Goal: Task Accomplishment & Management: Use online tool/utility

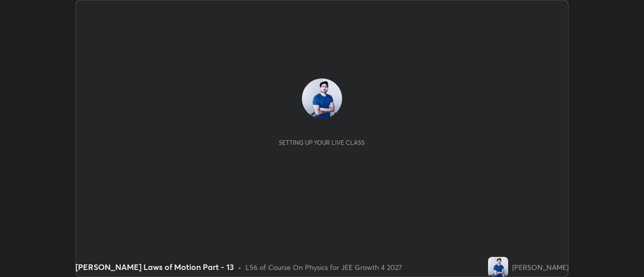
scroll to position [277, 644]
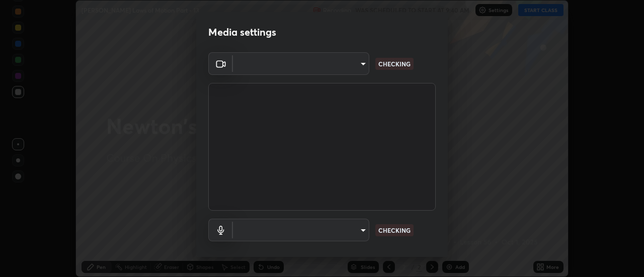
type input "751d449d604e4b96ecedde1e1f6f716fb17d1e84b34bafc94373a3023f52de87"
click at [363, 229] on body "Erase all [PERSON_NAME] Laws of Motion Part - 13 Recording WAS SCHEDULED TO STA…" at bounding box center [322, 138] width 644 height 277
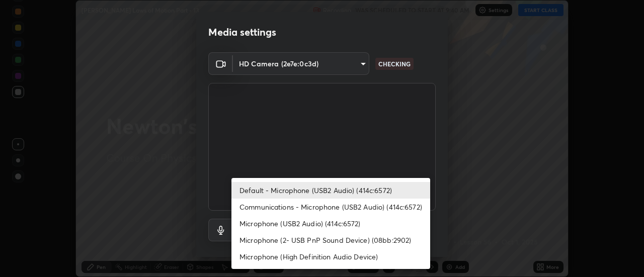
click at [337, 209] on li "Communications - Microphone (USB2 Audio) (414c:6572)" at bounding box center [330, 207] width 199 height 17
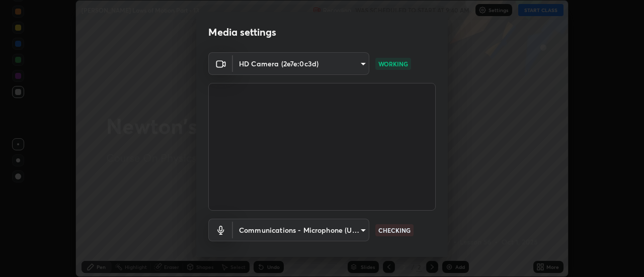
click at [362, 226] on body "Erase all [PERSON_NAME] Laws of Motion Part - 13 Recording WAS SCHEDULED TO STA…" at bounding box center [322, 138] width 644 height 277
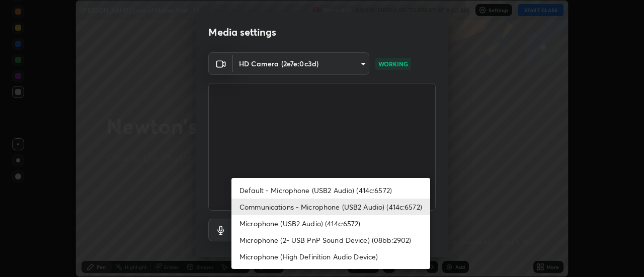
click at [331, 192] on li "Default - Microphone (USB2 Audio) (414c:6572)" at bounding box center [330, 190] width 199 height 17
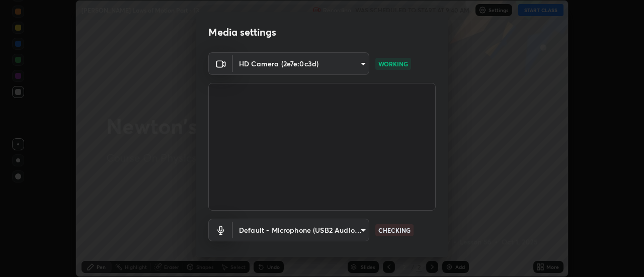
type input "default"
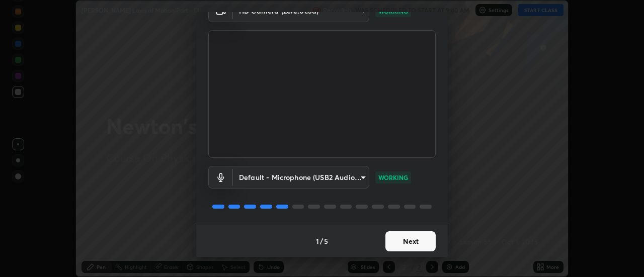
click at [417, 238] on button "Next" at bounding box center [410, 241] width 50 height 20
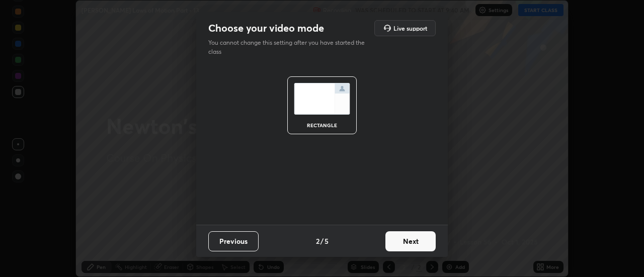
scroll to position [0, 0]
click at [421, 240] on button "Next" at bounding box center [410, 241] width 50 height 20
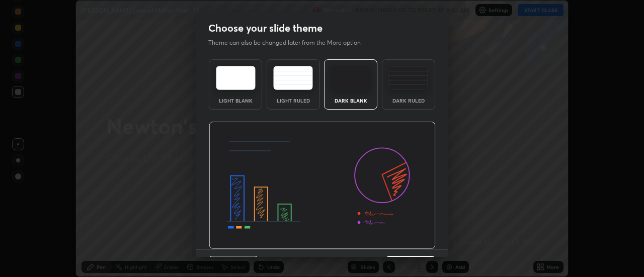
scroll to position [25, 0]
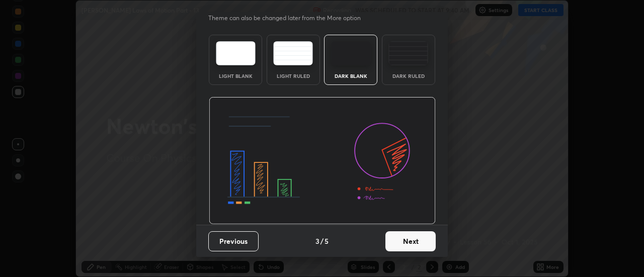
click at [416, 244] on button "Next" at bounding box center [410, 241] width 50 height 20
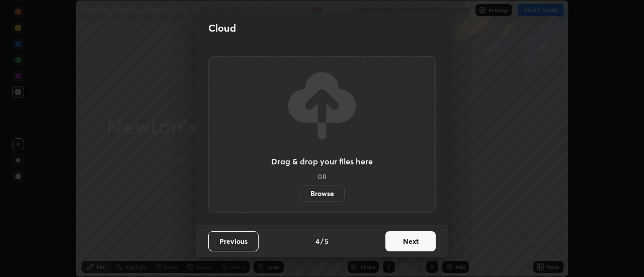
scroll to position [0, 0]
click at [414, 243] on button "Next" at bounding box center [410, 241] width 50 height 20
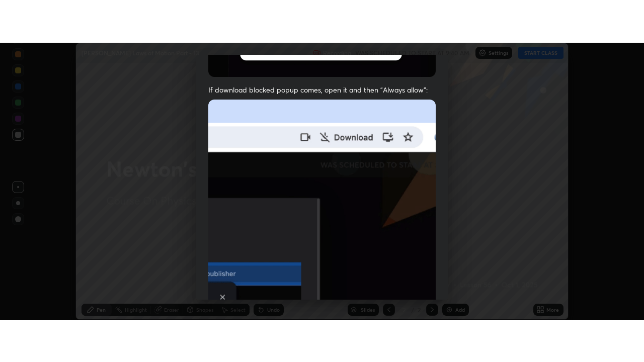
scroll to position [258, 0]
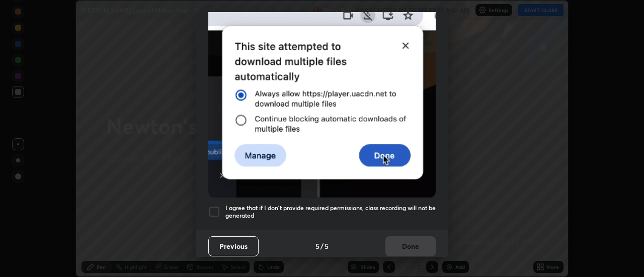
click at [221, 207] on div "I agree that if I don't provide required permissions, class recording will not …" at bounding box center [321, 212] width 227 height 12
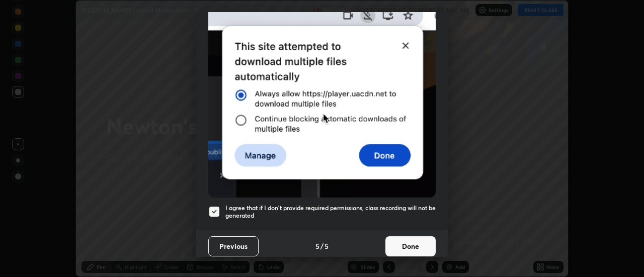
click at [413, 240] on button "Done" at bounding box center [410, 247] width 50 height 20
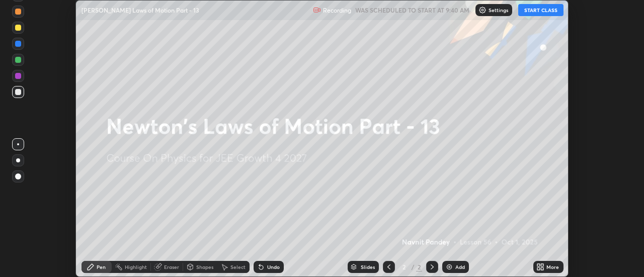
click at [547, 265] on div "More" at bounding box center [553, 267] width 13 height 5
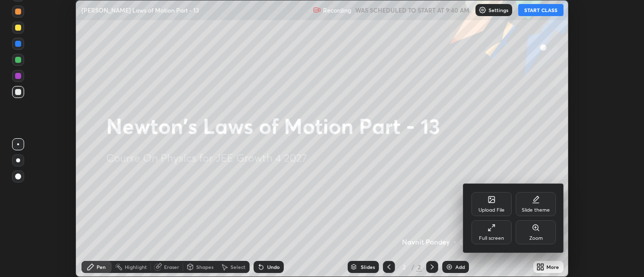
click at [506, 231] on div "Full screen" at bounding box center [492, 232] width 40 height 24
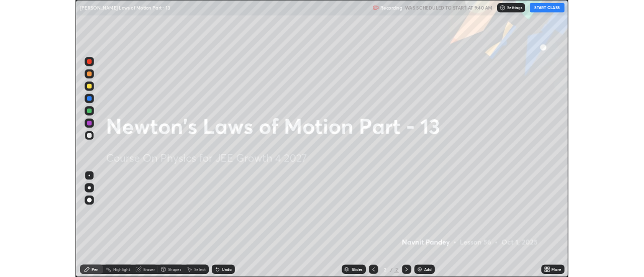
scroll to position [362, 644]
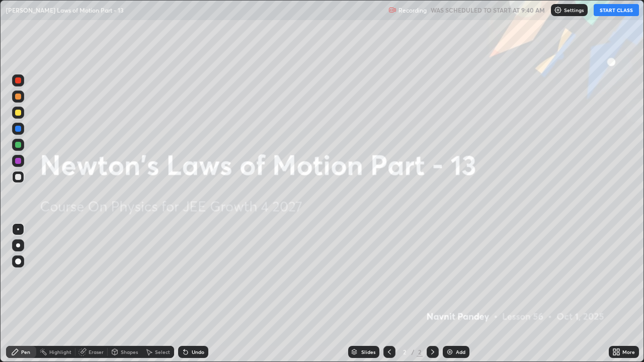
click at [613, 11] on button "START CLASS" at bounding box center [616, 10] width 45 height 12
click at [450, 277] on img at bounding box center [450, 352] width 8 height 8
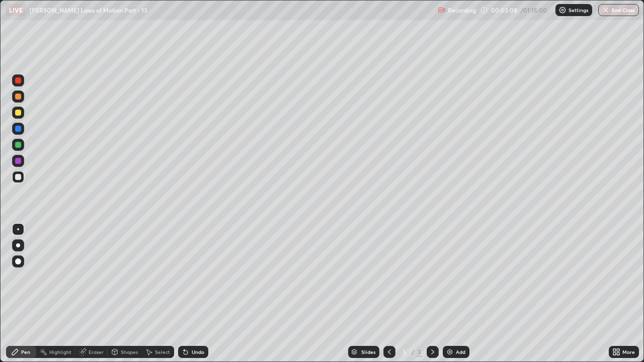
click at [21, 147] on div at bounding box center [18, 145] width 12 height 12
click at [20, 127] on div at bounding box center [18, 129] width 6 height 6
click at [185, 277] on icon at bounding box center [186, 353] width 4 height 4
click at [432, 277] on icon at bounding box center [433, 352] width 8 height 8
click at [451, 277] on img at bounding box center [450, 352] width 8 height 8
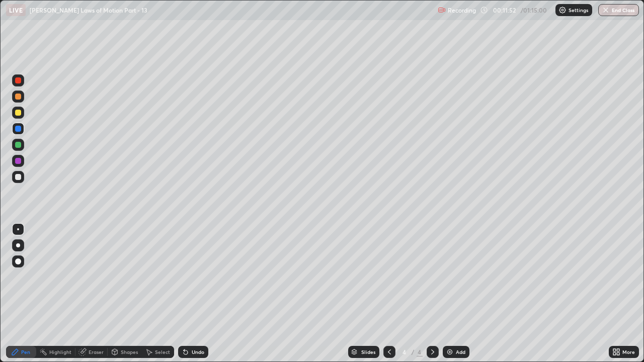
click at [21, 177] on div at bounding box center [18, 177] width 6 height 6
click at [95, 277] on div "Eraser" at bounding box center [96, 352] width 15 height 5
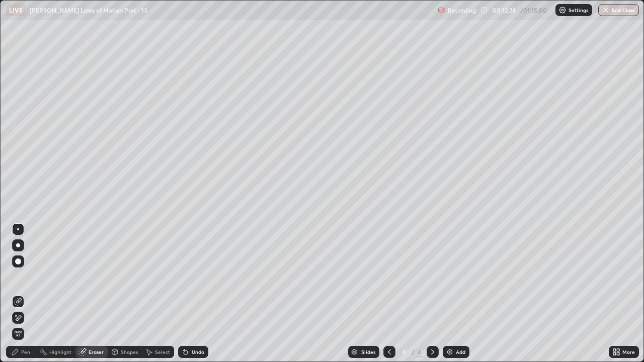
click at [27, 277] on div "Pen" at bounding box center [25, 352] width 9 height 5
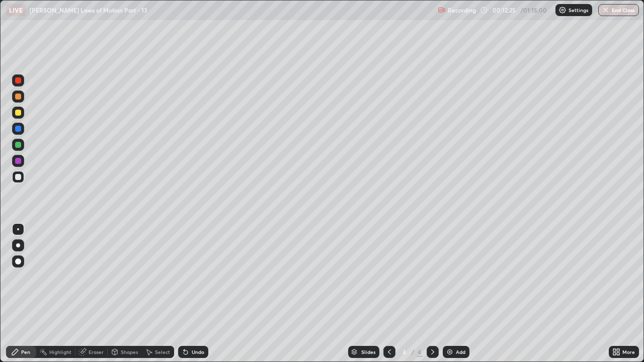
click at [188, 277] on div "Undo" at bounding box center [193, 352] width 30 height 12
click at [189, 277] on div "Undo" at bounding box center [193, 352] width 30 height 12
click at [188, 277] on icon at bounding box center [186, 352] width 8 height 8
click at [81, 277] on icon at bounding box center [82, 352] width 7 height 7
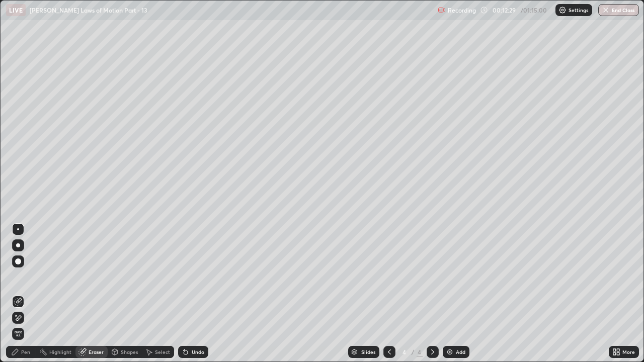
click at [26, 277] on div "Pen" at bounding box center [25, 352] width 9 height 5
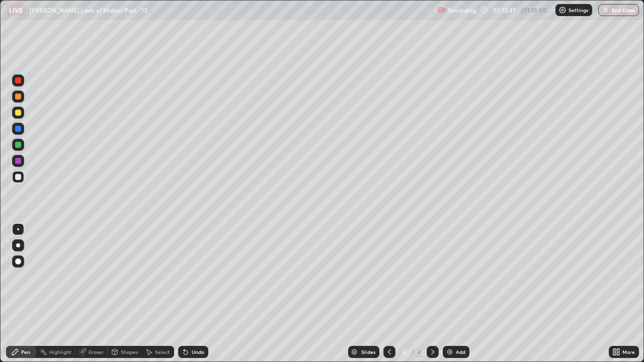
click at [19, 140] on div at bounding box center [18, 145] width 12 height 12
click at [97, 277] on div "Eraser" at bounding box center [96, 352] width 15 height 5
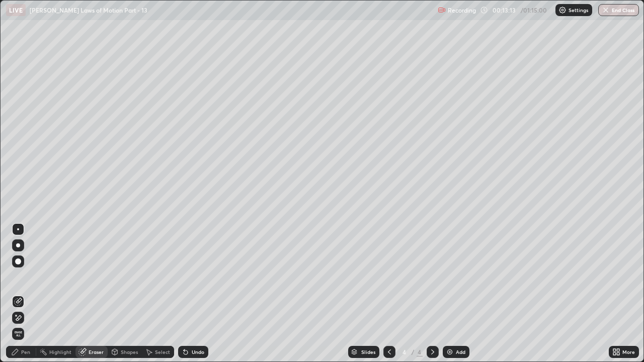
click at [31, 277] on div "Pen" at bounding box center [21, 352] width 30 height 12
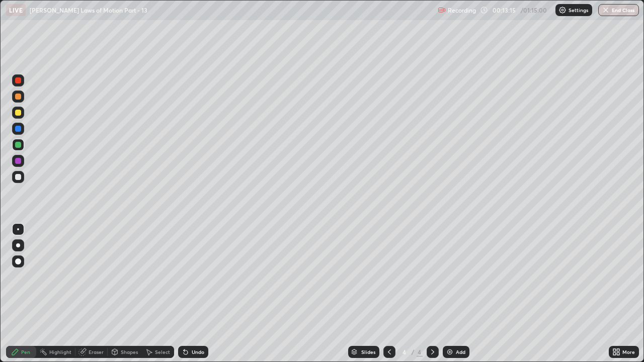
click at [19, 180] on div at bounding box center [18, 177] width 6 height 6
click at [18, 149] on div at bounding box center [18, 145] width 12 height 12
click at [20, 161] on div at bounding box center [18, 161] width 6 height 6
click at [96, 277] on div "Eraser" at bounding box center [96, 352] width 15 height 5
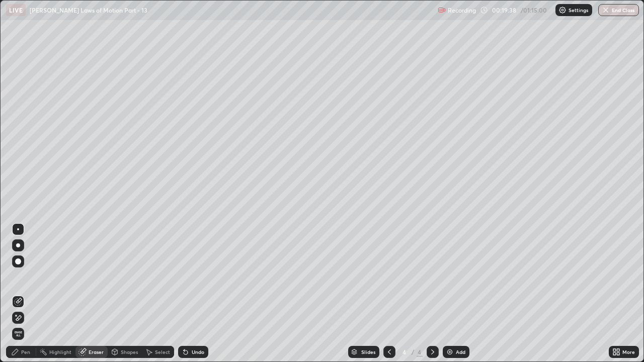
click at [41, 277] on circle at bounding box center [40, 352] width 1 height 1
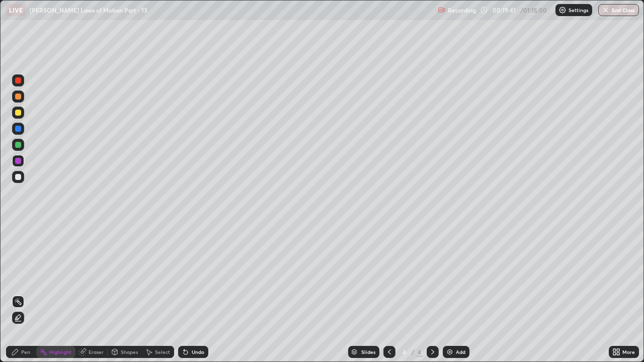
click at [188, 277] on icon at bounding box center [186, 352] width 8 height 8
click at [24, 277] on div "Pen" at bounding box center [25, 352] width 9 height 5
click at [188, 277] on icon at bounding box center [186, 352] width 8 height 8
click at [186, 277] on icon at bounding box center [186, 353] width 4 height 4
click at [185, 277] on icon at bounding box center [186, 353] width 4 height 4
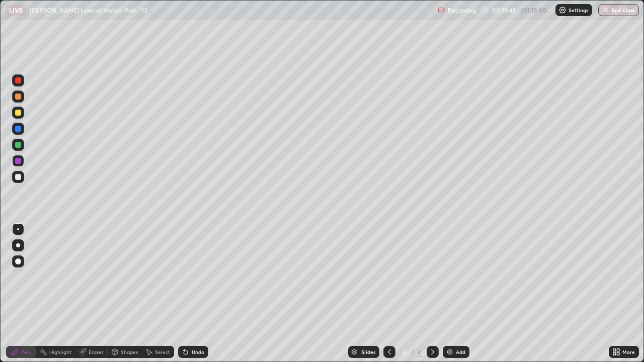
click at [186, 277] on icon at bounding box center [186, 353] width 4 height 4
click at [432, 277] on icon at bounding box center [433, 352] width 8 height 8
click at [457, 277] on div "Add" at bounding box center [461, 352] width 10 height 5
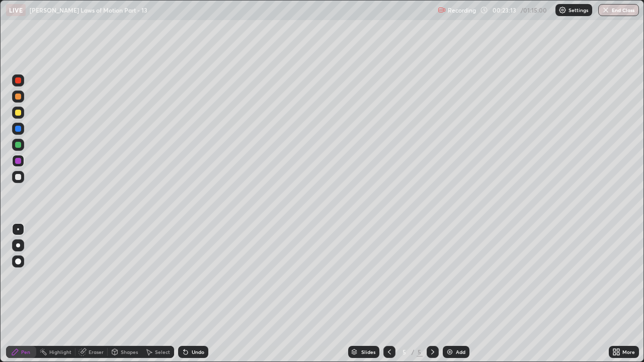
click at [22, 178] on div at bounding box center [18, 177] width 12 height 12
click at [20, 144] on div at bounding box center [18, 145] width 6 height 6
click at [21, 179] on div at bounding box center [18, 177] width 6 height 6
click at [18, 145] on div at bounding box center [18, 145] width 6 height 6
click at [19, 177] on div at bounding box center [18, 177] width 6 height 6
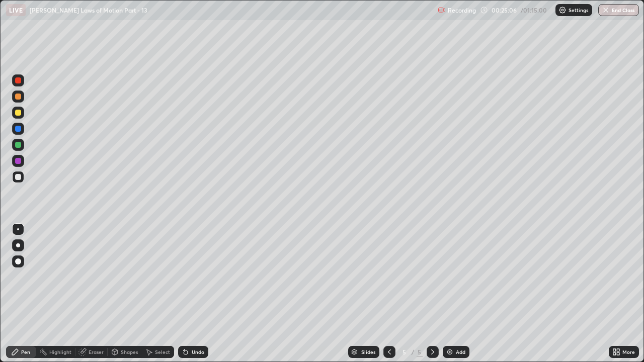
click at [21, 146] on div at bounding box center [18, 145] width 6 height 6
click at [20, 163] on div at bounding box center [18, 161] width 6 height 6
click at [20, 146] on div at bounding box center [18, 145] width 6 height 6
click at [20, 163] on div at bounding box center [18, 161] width 6 height 6
click at [194, 277] on div "Undo" at bounding box center [198, 352] width 13 height 5
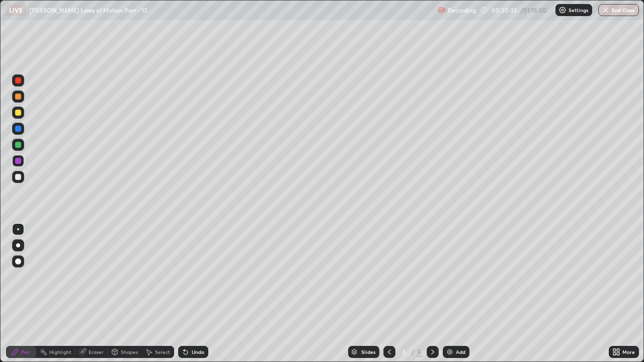
click at [20, 146] on div at bounding box center [18, 145] width 6 height 6
click at [18, 128] on div at bounding box center [18, 129] width 6 height 6
click at [186, 277] on icon at bounding box center [186, 352] width 8 height 8
click at [188, 277] on icon at bounding box center [186, 352] width 8 height 8
click at [189, 277] on div "Undo" at bounding box center [193, 352] width 30 height 12
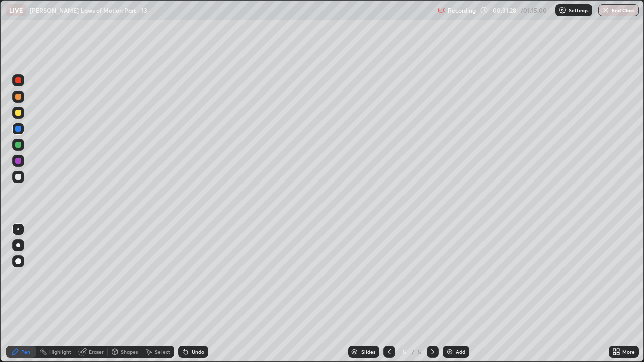
click at [446, 277] on img at bounding box center [450, 352] width 8 height 8
click at [20, 143] on div at bounding box center [18, 145] width 6 height 6
click at [429, 277] on icon at bounding box center [433, 352] width 8 height 8
click at [443, 277] on div "Add" at bounding box center [456, 352] width 27 height 12
click at [385, 277] on icon at bounding box center [389, 352] width 8 height 8
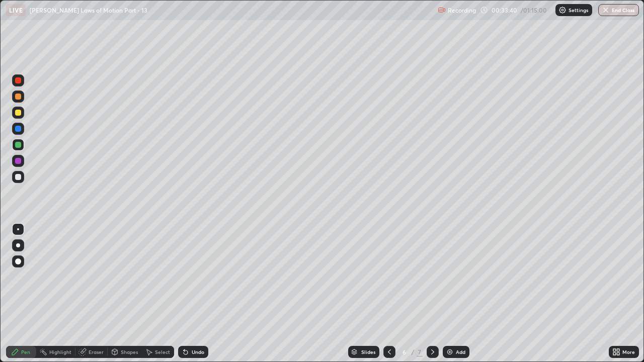
click at [432, 277] on icon at bounding box center [433, 352] width 8 height 8
click at [389, 277] on icon at bounding box center [389, 352] width 8 height 8
click at [433, 277] on icon at bounding box center [433, 352] width 8 height 8
click at [189, 277] on div "Undo" at bounding box center [193, 352] width 30 height 12
click at [192, 277] on div "Undo" at bounding box center [198, 352] width 13 height 5
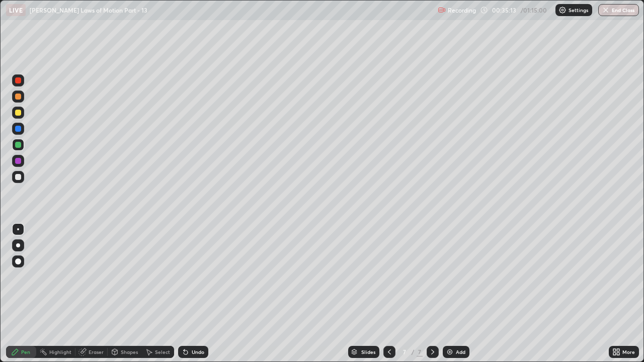
click at [394, 277] on div at bounding box center [389, 352] width 12 height 12
click at [431, 277] on icon at bounding box center [433, 352] width 8 height 8
click at [192, 277] on div "Undo" at bounding box center [198, 352] width 13 height 5
click at [188, 277] on div "Undo" at bounding box center [193, 352] width 30 height 12
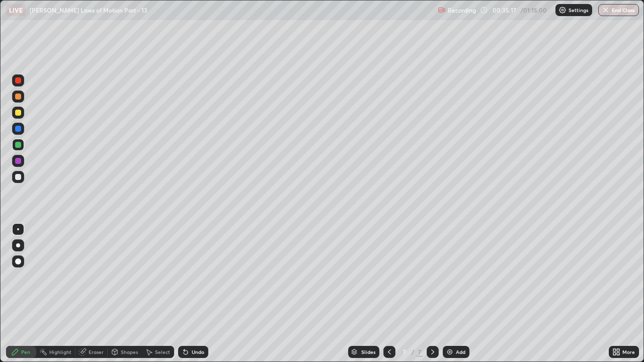
click at [188, 277] on div "Undo" at bounding box center [193, 352] width 30 height 12
click at [193, 277] on div "Undo" at bounding box center [198, 352] width 13 height 5
click at [190, 277] on div "Undo" at bounding box center [193, 352] width 30 height 12
click at [388, 277] on icon at bounding box center [389, 352] width 8 height 8
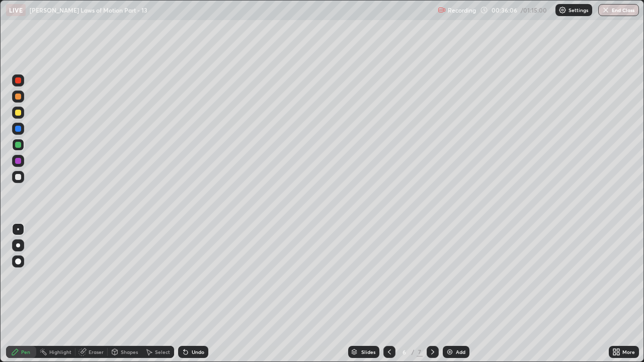
click at [390, 277] on icon at bounding box center [389, 352] width 8 height 8
click at [436, 277] on icon at bounding box center [433, 352] width 8 height 8
click at [433, 277] on icon at bounding box center [432, 352] width 3 height 5
click at [393, 277] on div at bounding box center [389, 352] width 12 height 12
click at [436, 277] on div at bounding box center [433, 352] width 12 height 12
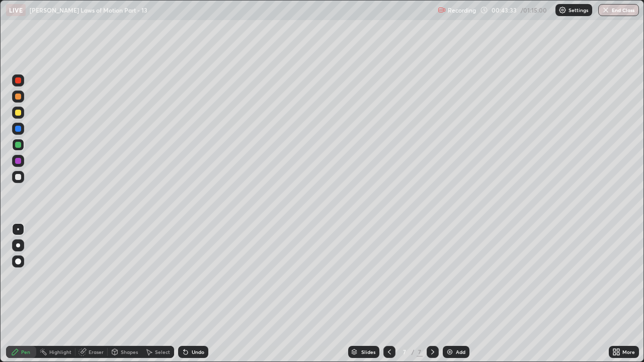
click at [436, 277] on div at bounding box center [433, 352] width 12 height 12
click at [456, 277] on div "Add" at bounding box center [461, 352] width 10 height 5
click at [20, 179] on div at bounding box center [18, 177] width 6 height 6
click at [18, 246] on div at bounding box center [18, 246] width 4 height 4
click at [21, 162] on div at bounding box center [18, 161] width 6 height 6
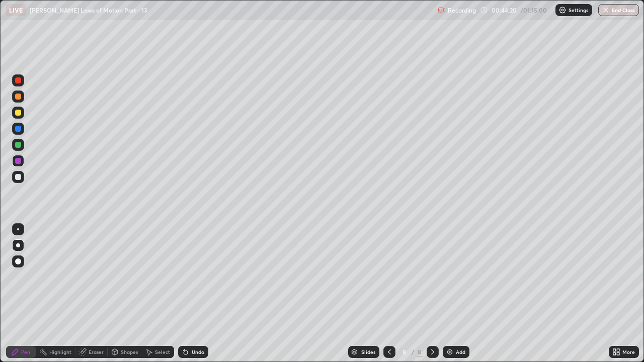
click at [18, 229] on div at bounding box center [18, 229] width 2 height 2
click at [18, 144] on div at bounding box center [18, 145] width 6 height 6
click at [21, 177] on div at bounding box center [18, 177] width 6 height 6
click at [20, 145] on div at bounding box center [18, 145] width 6 height 6
click at [20, 162] on div at bounding box center [18, 161] width 6 height 6
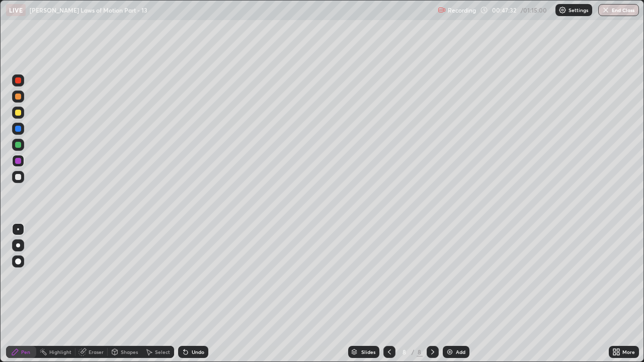
click at [20, 146] on div at bounding box center [18, 145] width 6 height 6
click at [450, 277] on img at bounding box center [450, 352] width 8 height 8
click at [387, 277] on div at bounding box center [389, 352] width 12 height 12
click at [432, 277] on icon at bounding box center [433, 352] width 8 height 8
click at [95, 277] on div "Eraser" at bounding box center [96, 352] width 15 height 5
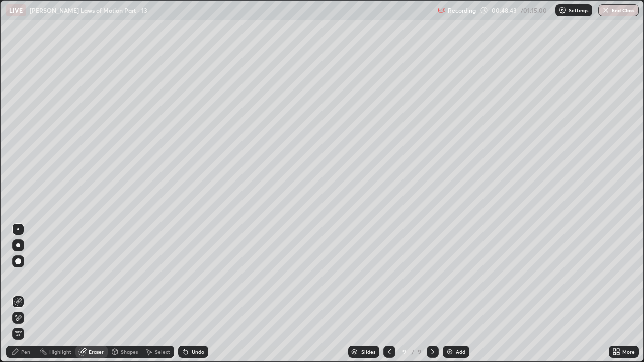
click at [21, 277] on icon at bounding box center [18, 318] width 8 height 9
click at [27, 277] on div "Pen" at bounding box center [25, 352] width 9 height 5
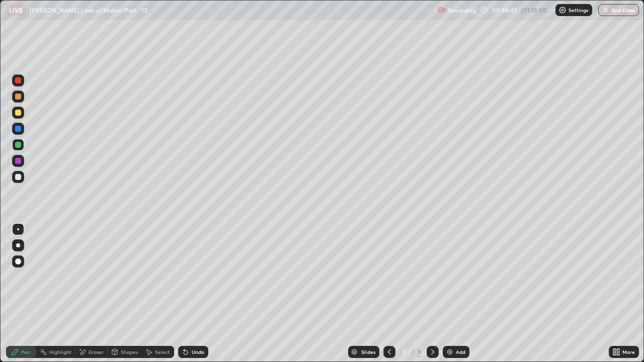
click at [19, 129] on div at bounding box center [18, 129] width 6 height 6
click at [19, 145] on div at bounding box center [18, 145] width 6 height 6
click at [22, 128] on div at bounding box center [18, 129] width 12 height 12
click at [22, 146] on div at bounding box center [18, 145] width 12 height 12
click at [19, 129] on div at bounding box center [18, 129] width 6 height 6
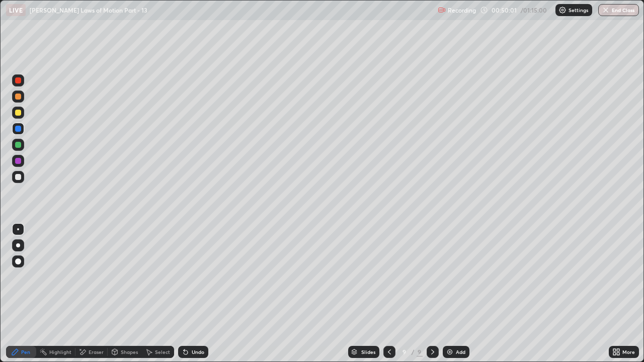
click at [19, 146] on div at bounding box center [18, 145] width 6 height 6
click at [19, 129] on div at bounding box center [18, 129] width 6 height 6
click at [430, 277] on icon at bounding box center [433, 352] width 8 height 8
click at [435, 277] on icon at bounding box center [433, 352] width 8 height 8
click at [450, 277] on img at bounding box center [450, 352] width 8 height 8
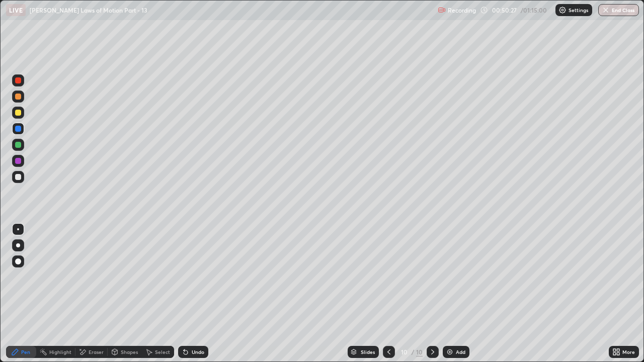
click at [21, 145] on div at bounding box center [18, 145] width 6 height 6
click at [19, 129] on div at bounding box center [18, 129] width 6 height 6
click at [388, 277] on icon at bounding box center [389, 352] width 8 height 8
click at [432, 277] on icon at bounding box center [433, 352] width 8 height 8
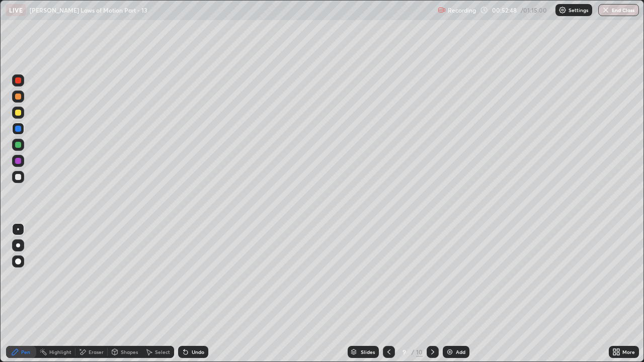
click at [391, 277] on icon at bounding box center [389, 352] width 8 height 8
click at [432, 277] on icon at bounding box center [433, 352] width 8 height 8
click at [388, 277] on icon at bounding box center [389, 352] width 8 height 8
click at [434, 277] on icon at bounding box center [433, 352] width 8 height 8
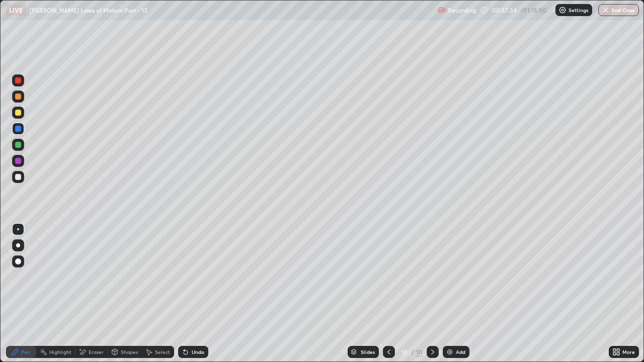
click at [433, 277] on icon at bounding box center [433, 352] width 8 height 8
click at [432, 277] on icon at bounding box center [433, 352] width 8 height 8
click at [435, 277] on div at bounding box center [433, 352] width 12 height 12
click at [432, 277] on icon at bounding box center [433, 352] width 8 height 8
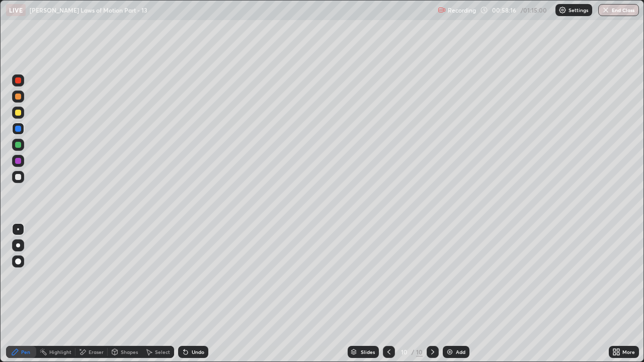
click at [450, 277] on img at bounding box center [450, 352] width 8 height 8
click at [388, 277] on icon at bounding box center [389, 352] width 8 height 8
click at [22, 145] on div at bounding box center [18, 145] width 12 height 12
click at [449, 277] on div "Add" at bounding box center [456, 352] width 27 height 12
click at [18, 176] on div at bounding box center [18, 177] width 6 height 6
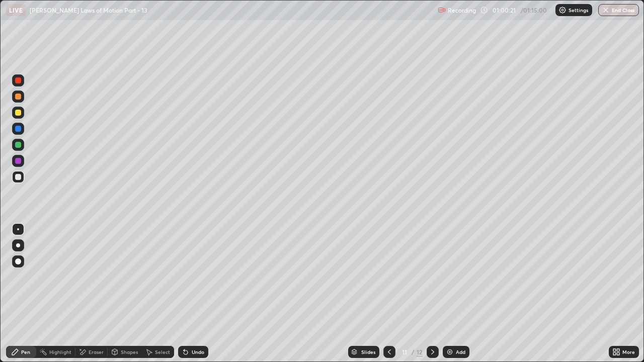
click at [19, 145] on div at bounding box center [18, 145] width 6 height 6
click at [189, 277] on div "Undo" at bounding box center [193, 352] width 30 height 12
click at [188, 277] on icon at bounding box center [186, 352] width 8 height 8
click at [195, 277] on div "Undo" at bounding box center [198, 352] width 13 height 5
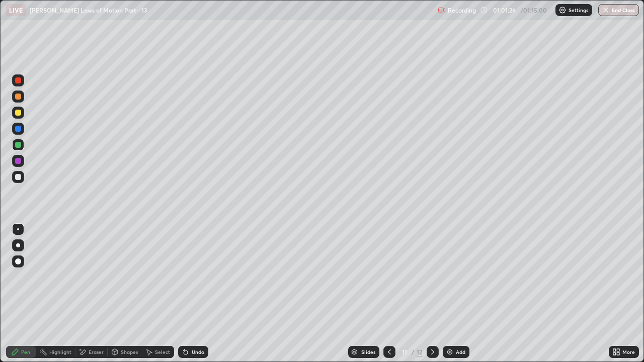
click at [19, 161] on div at bounding box center [18, 161] width 6 height 6
click at [189, 277] on div "Undo" at bounding box center [193, 352] width 30 height 12
click at [193, 277] on div "Undo" at bounding box center [198, 352] width 13 height 5
click at [190, 277] on div "Undo" at bounding box center [193, 352] width 30 height 12
click at [200, 277] on div "Undo" at bounding box center [198, 352] width 13 height 5
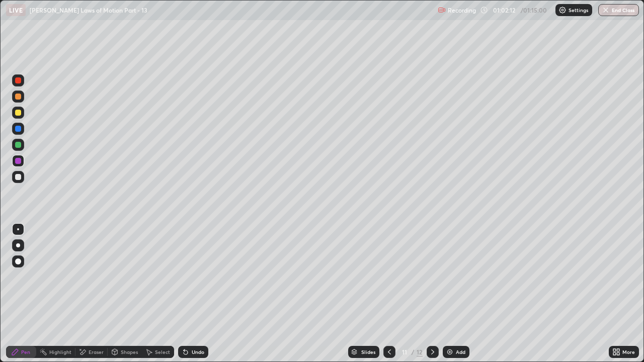
click at [184, 277] on icon at bounding box center [184, 350] width 1 height 1
click at [187, 277] on div "Undo" at bounding box center [193, 352] width 30 height 12
click at [18, 145] on div at bounding box center [18, 145] width 6 height 6
click at [193, 277] on div "Undo" at bounding box center [193, 352] width 30 height 12
click at [189, 277] on div "Undo" at bounding box center [193, 352] width 30 height 12
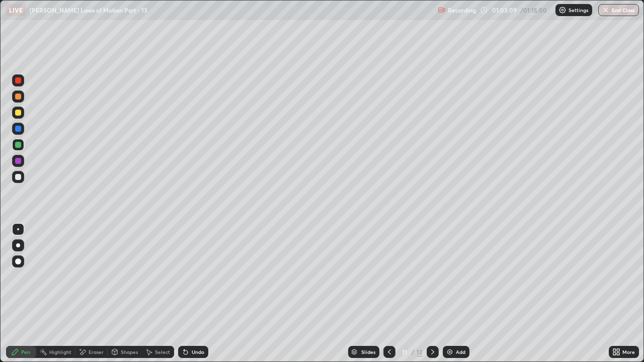
click at [195, 277] on div "Undo" at bounding box center [193, 352] width 30 height 12
click at [19, 162] on div at bounding box center [18, 161] width 6 height 6
click at [18, 177] on div at bounding box center [18, 177] width 6 height 6
click at [100, 277] on div "Eraser" at bounding box center [96, 352] width 15 height 5
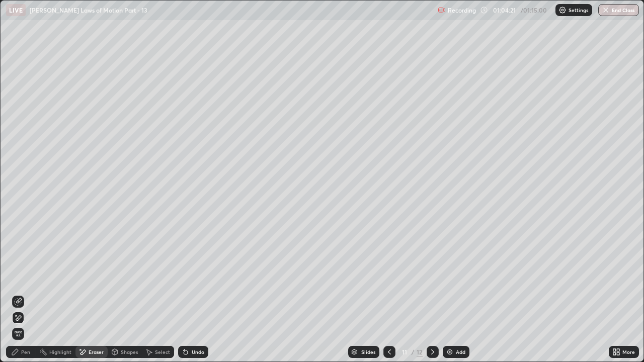
click at [28, 277] on div "Pen" at bounding box center [25, 352] width 9 height 5
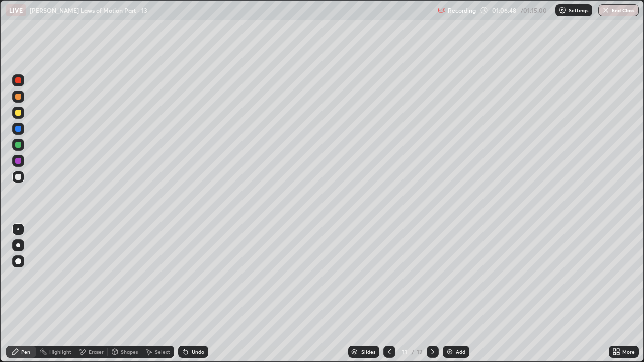
click at [619, 10] on button "End Class" at bounding box center [618, 10] width 41 height 12
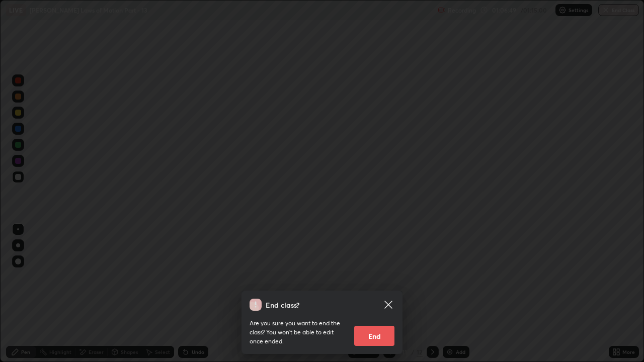
click at [379, 277] on button "End" at bounding box center [374, 336] width 40 height 20
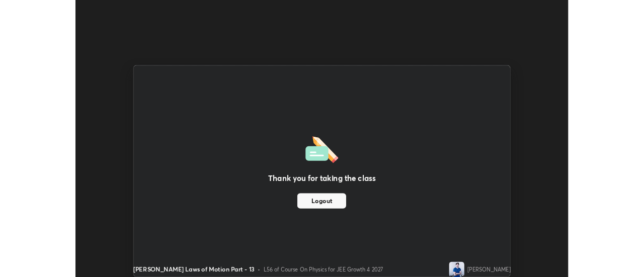
scroll to position [50046, 49679]
